Goal: Task Accomplishment & Management: Complete application form

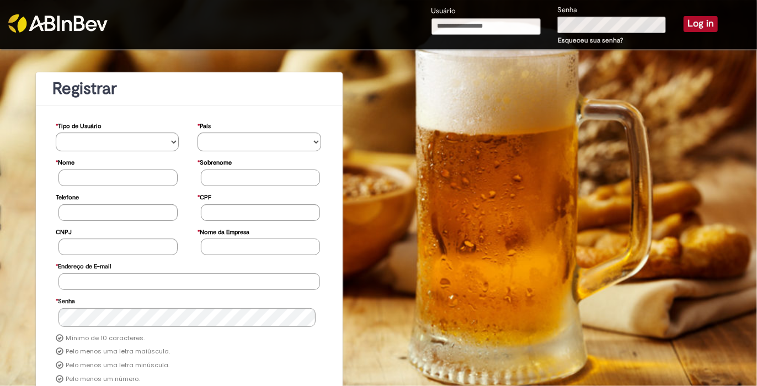
type input "**********"
click at [700, 31] on button "Log in" at bounding box center [700, 23] width 34 height 15
